Goal: Task Accomplishment & Management: Use online tool/utility

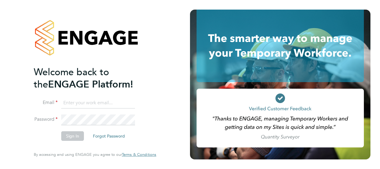
type input "matt.day@vistry.co.uk"
click at [71, 137] on button "Sign In" at bounding box center [72, 136] width 23 height 10
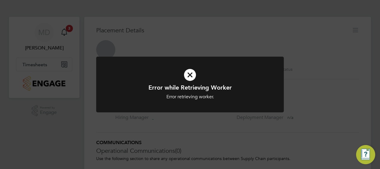
click at [192, 70] on icon at bounding box center [189, 74] width 155 height 23
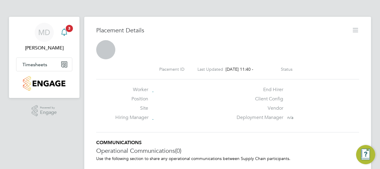
click at [65, 31] on icon "Main navigation" at bounding box center [64, 31] width 7 height 7
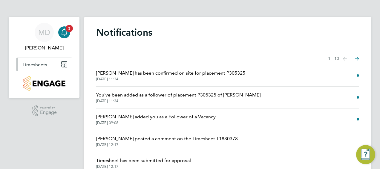
drag, startPoint x: 41, startPoint y: 67, endPoint x: 43, endPoint y: 63, distance: 4.6
click at [41, 65] on span "Timesheets" at bounding box center [34, 65] width 25 height 6
click at [209, 34] on h1 "Notifications" at bounding box center [227, 32] width 263 height 12
